Goal: Navigation & Orientation: Find specific page/section

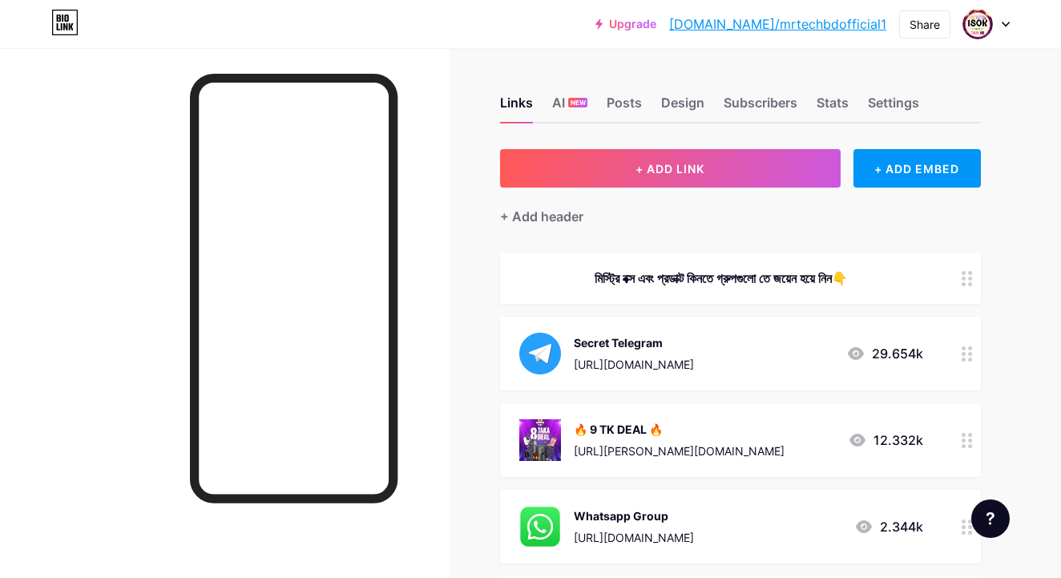
click at [1001, 24] on div at bounding box center [986, 24] width 46 height 29
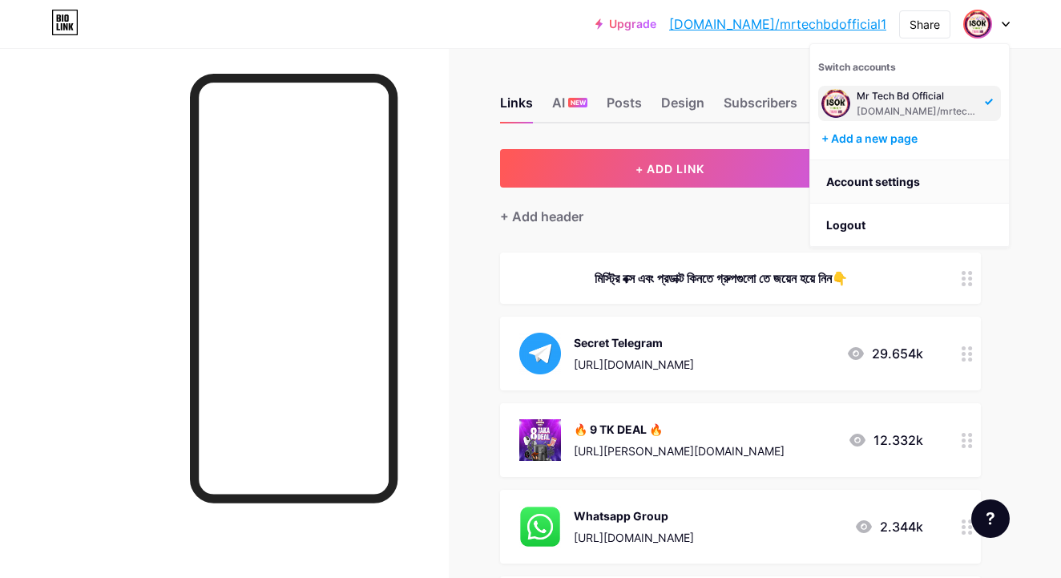
click at [982, 180] on link "Account settings" at bounding box center [909, 181] width 199 height 43
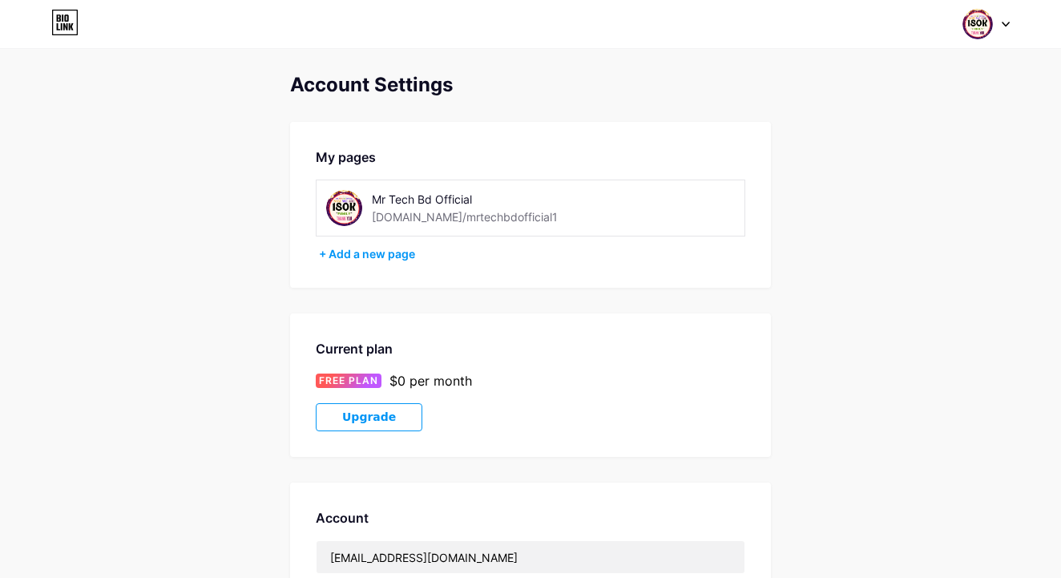
click at [1003, 14] on div at bounding box center [986, 24] width 46 height 29
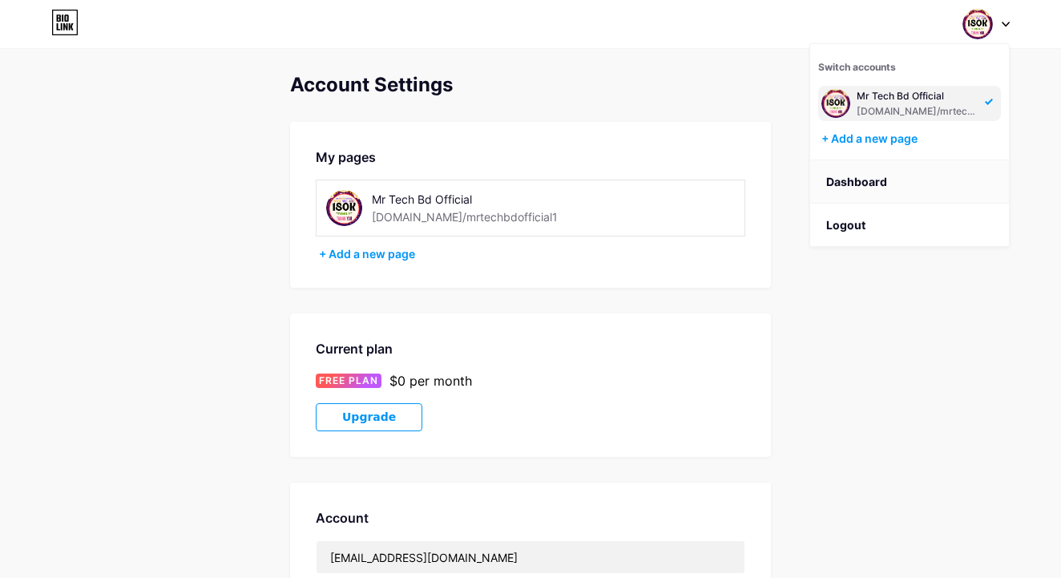
click at [917, 184] on link "Dashboard" at bounding box center [909, 181] width 199 height 43
